Goal: Use online tool/utility: Utilize a website feature to perform a specific function

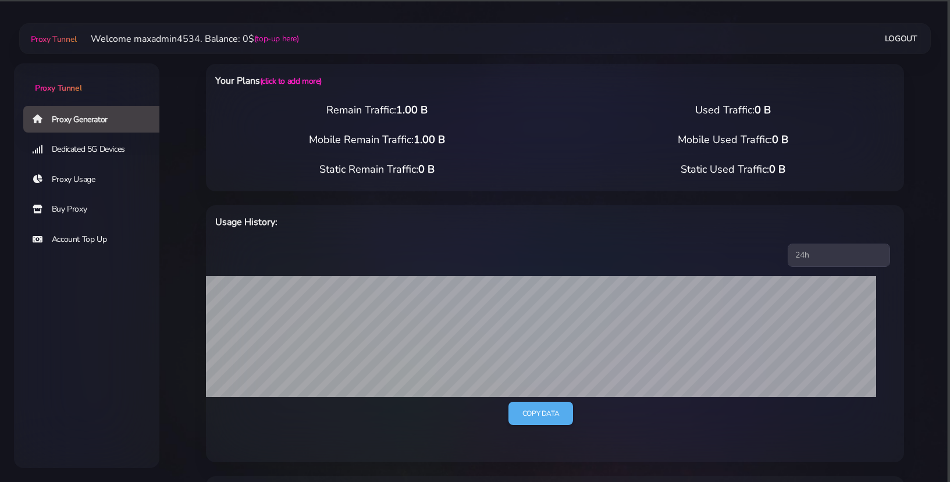
select select "212"
select select "GE"
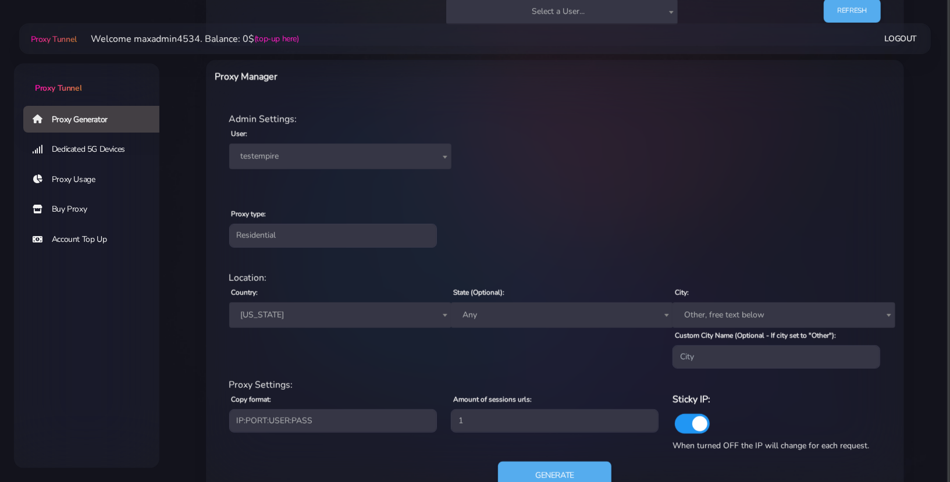
scroll to position [516, 0]
click at [347, 307] on span "[US_STATE]" at bounding box center [340, 315] width 208 height 16
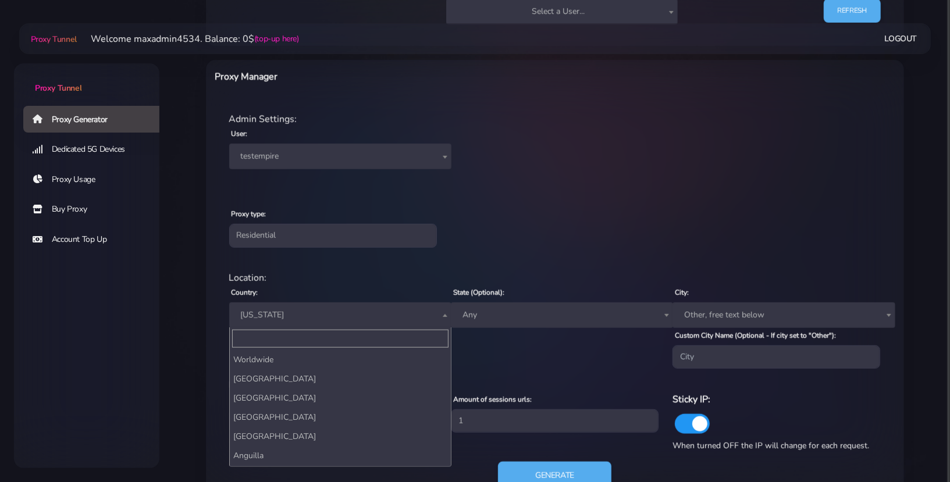
scroll to position [1483, 0]
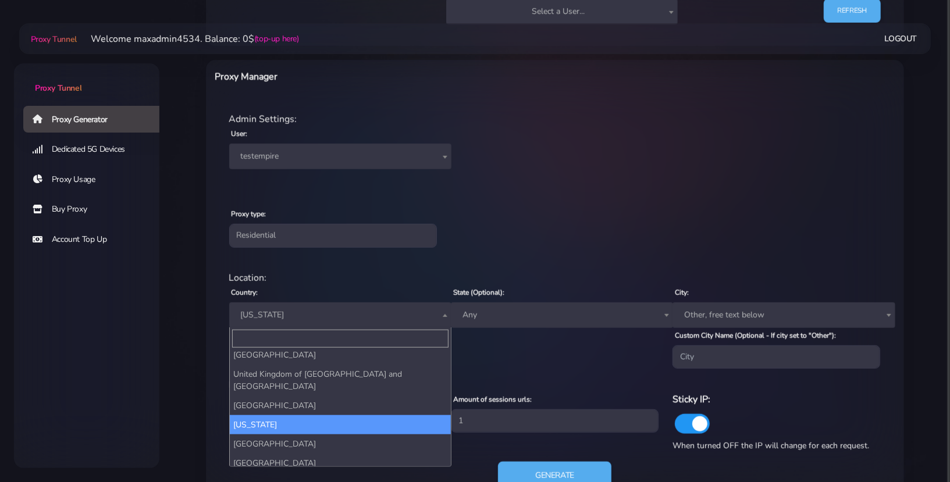
type input "л"
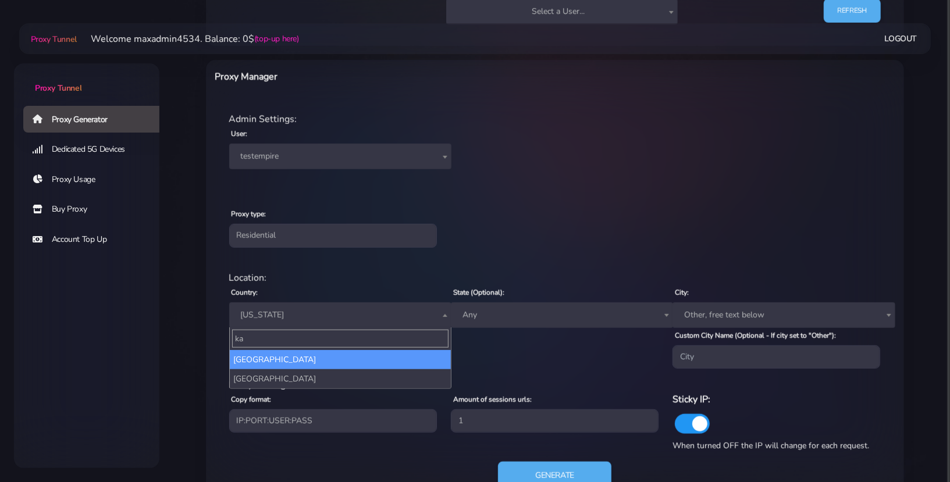
type input "ka"
select select "KZ"
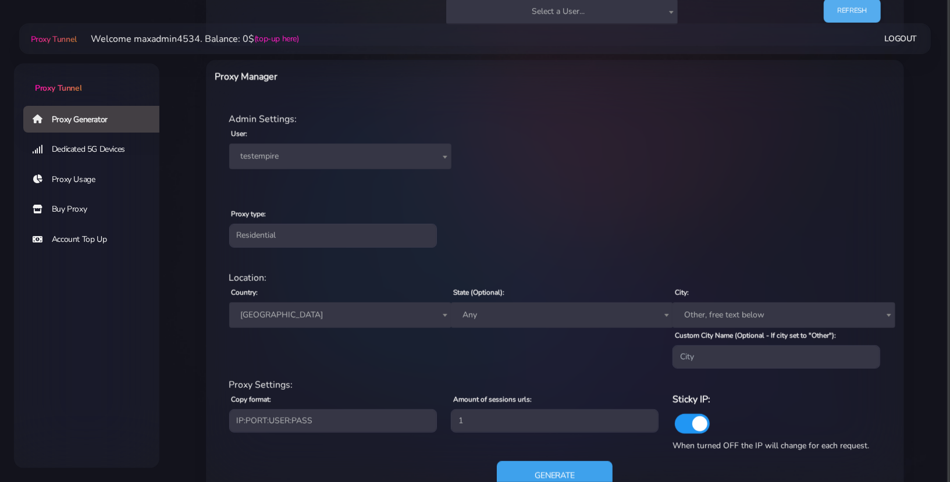
click at [532, 467] on button "Generate" at bounding box center [555, 476] width 116 height 29
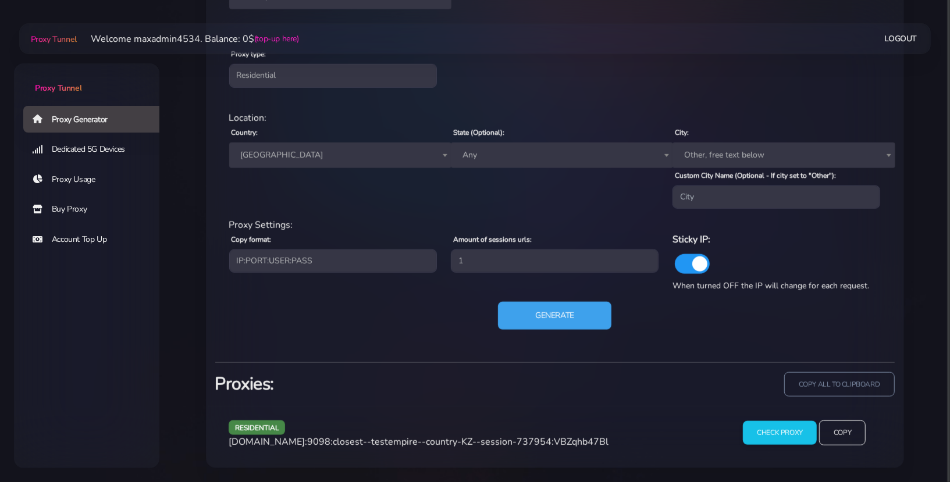
scroll to position [674, 0]
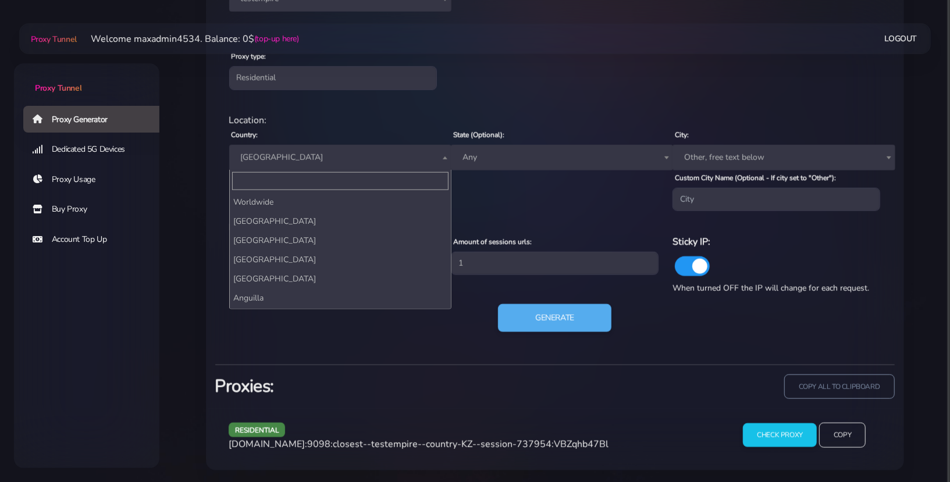
click at [334, 154] on span "[GEOGRAPHIC_DATA]" at bounding box center [340, 158] width 208 height 16
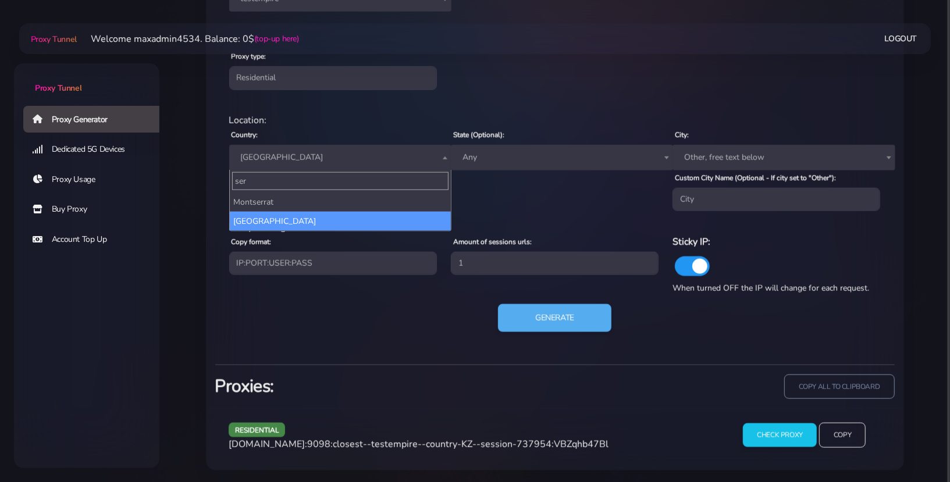
type input "ser"
select select "RS"
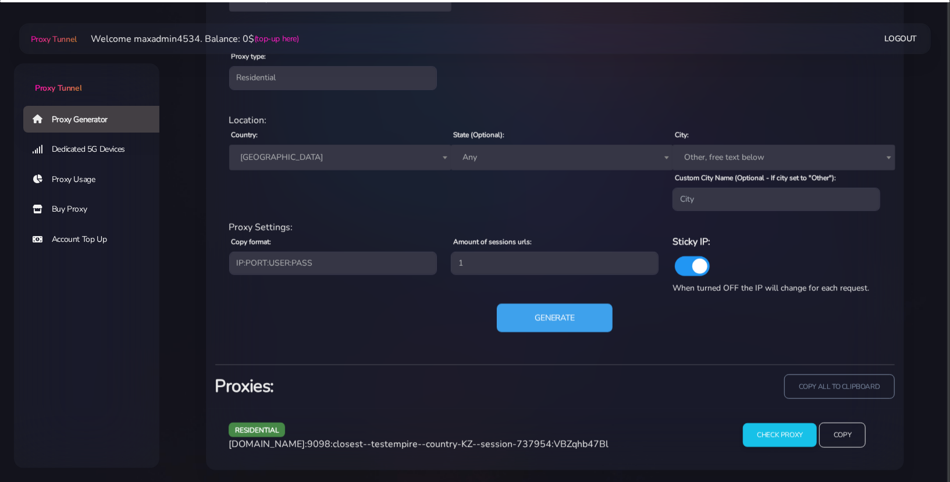
click at [545, 307] on button "Generate" at bounding box center [555, 318] width 116 height 29
